Goal: Task Accomplishment & Management: Use online tool/utility

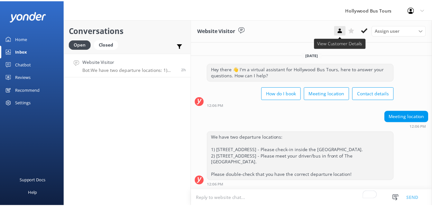
scroll to position [2, 0]
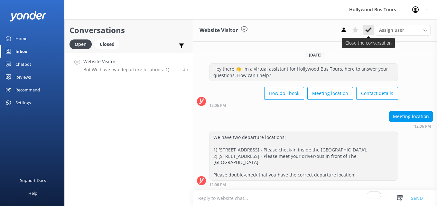
click at [369, 28] on icon at bounding box center [368, 30] width 6 height 6
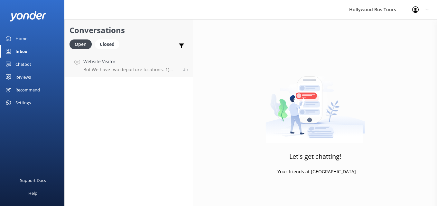
click at [23, 38] on div "Home" at bounding box center [21, 38] width 12 height 13
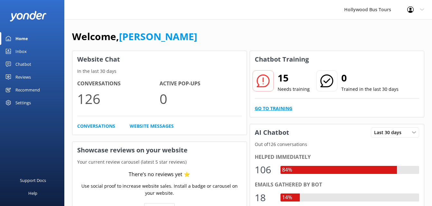
click at [284, 106] on link "Go to Training" at bounding box center [274, 108] width 38 height 7
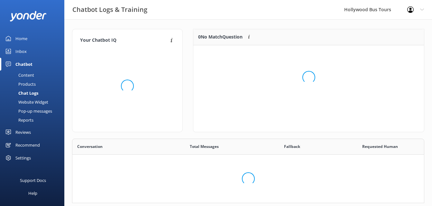
scroll to position [76, 226]
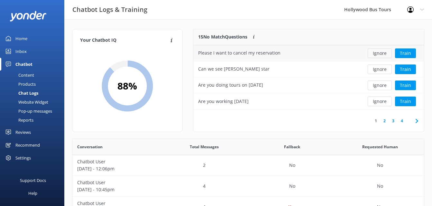
click at [385, 56] on button "Ignore" at bounding box center [379, 54] width 24 height 10
click at [384, 52] on button "Ignore" at bounding box center [379, 54] width 24 height 10
click at [384, 73] on button "Ignore" at bounding box center [379, 70] width 24 height 10
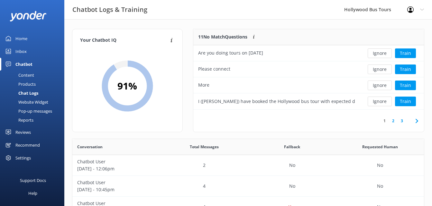
click at [384, 73] on button "Ignore" at bounding box center [379, 70] width 24 height 10
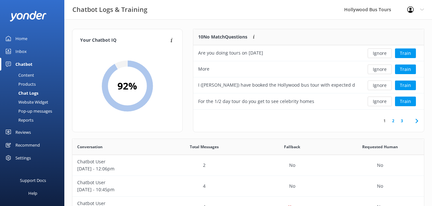
click at [384, 73] on button "Ignore" at bounding box center [379, 70] width 24 height 10
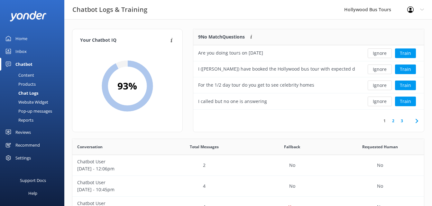
click at [384, 73] on button "Ignore" at bounding box center [379, 70] width 24 height 10
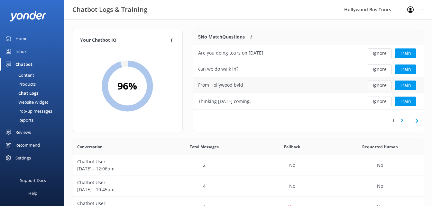
click at [379, 84] on button "Ignore" at bounding box center [379, 86] width 24 height 10
click at [383, 86] on button "Ignore" at bounding box center [379, 86] width 24 height 10
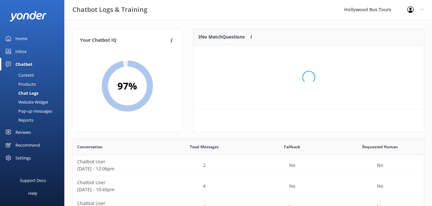
scroll to position [60, 226]
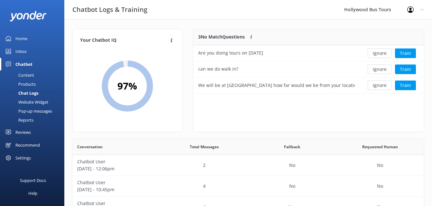
click at [383, 86] on button "Ignore" at bounding box center [379, 86] width 24 height 10
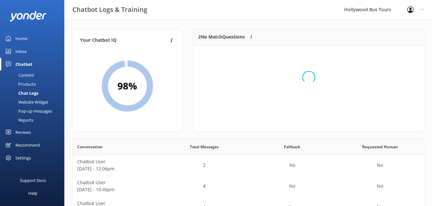
scroll to position [44, 226]
